Goal: Task Accomplishment & Management: Complete application form

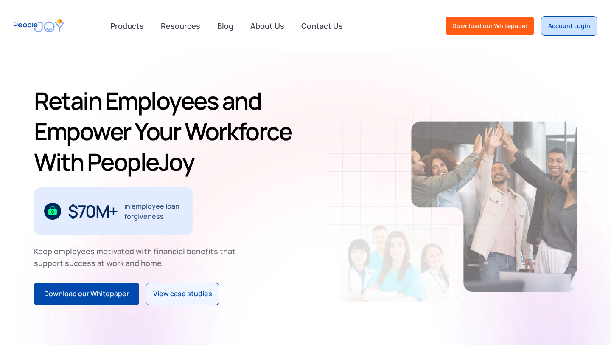
click at [578, 23] on div "Account Login" at bounding box center [569, 26] width 42 height 8
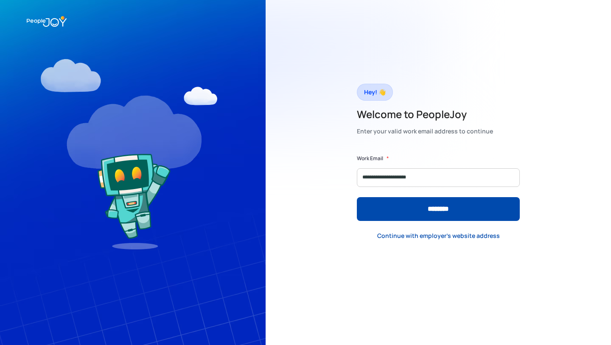
type input "**********"
click at [357, 197] on input "********" at bounding box center [438, 209] width 163 height 24
